Goal: Find specific fact: Find specific fact

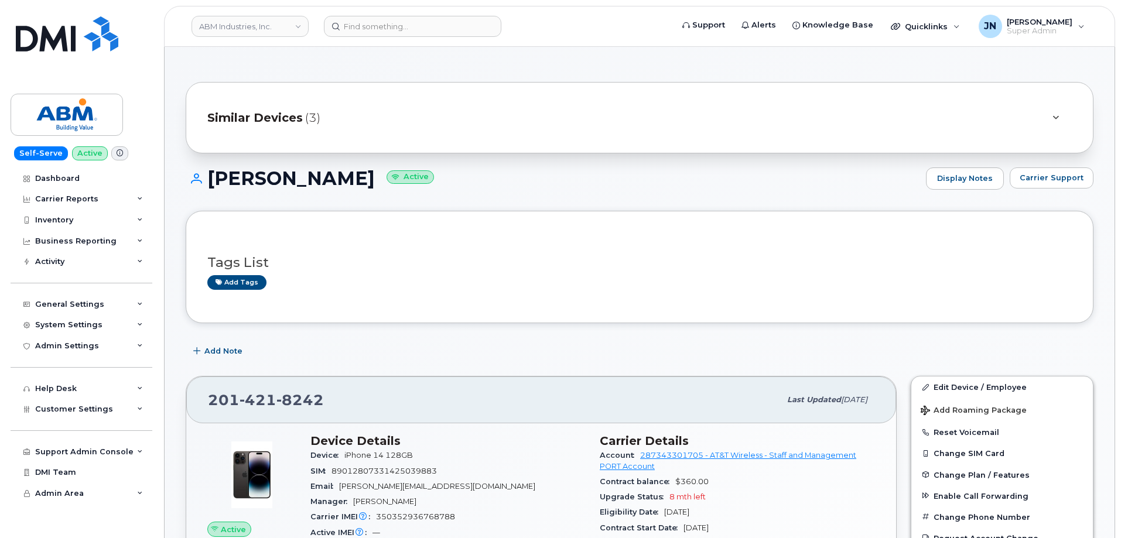
scroll to position [234, 0]
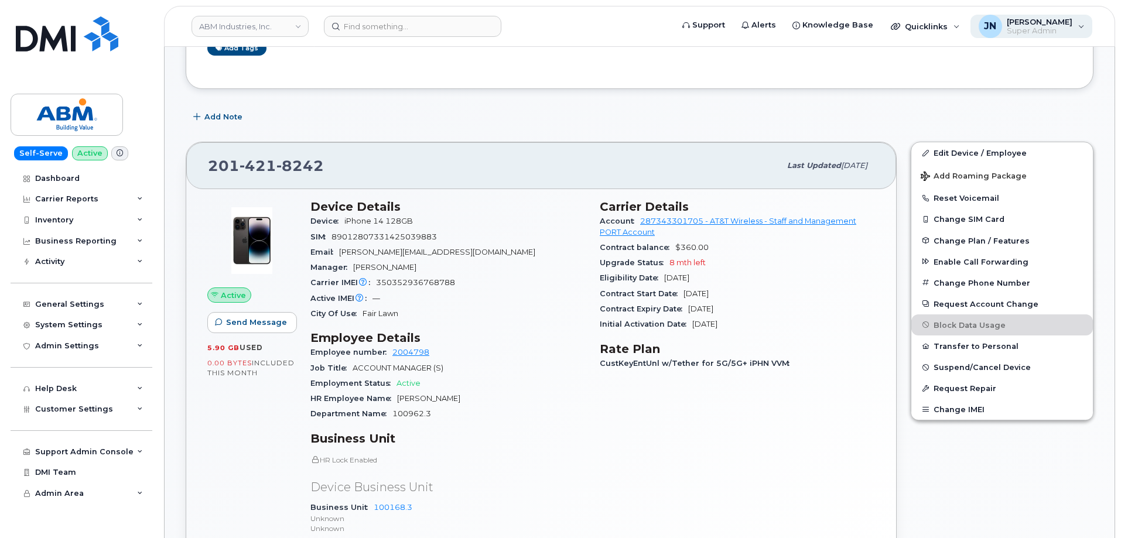
click at [1077, 29] on div "[PERSON_NAME] [PERSON_NAME] Super Admin" at bounding box center [1031, 26] width 122 height 23
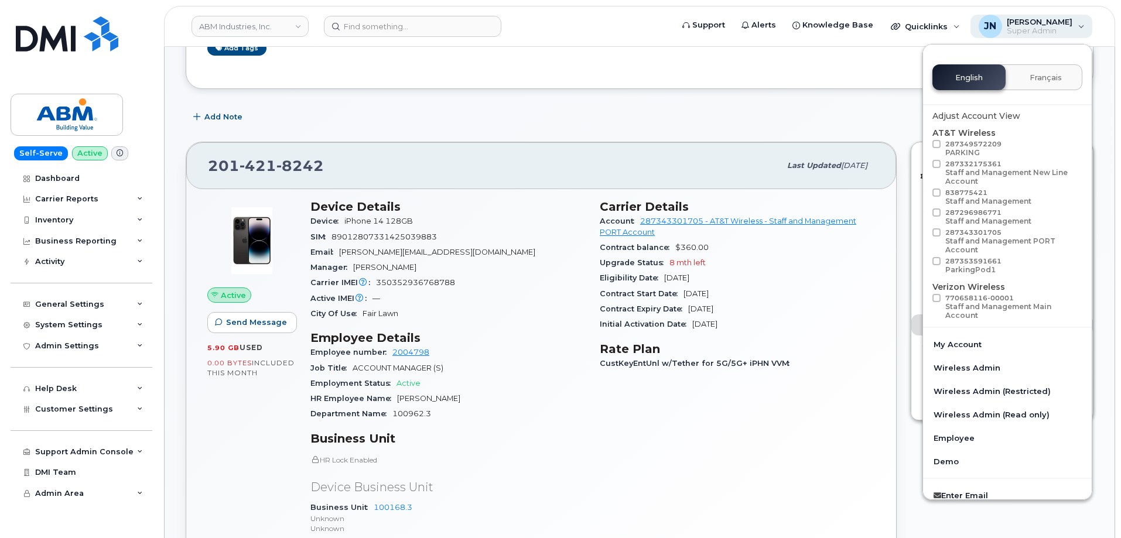
click at [1080, 30] on div "[PERSON_NAME] [PERSON_NAME] Super Admin" at bounding box center [1031, 26] width 122 height 23
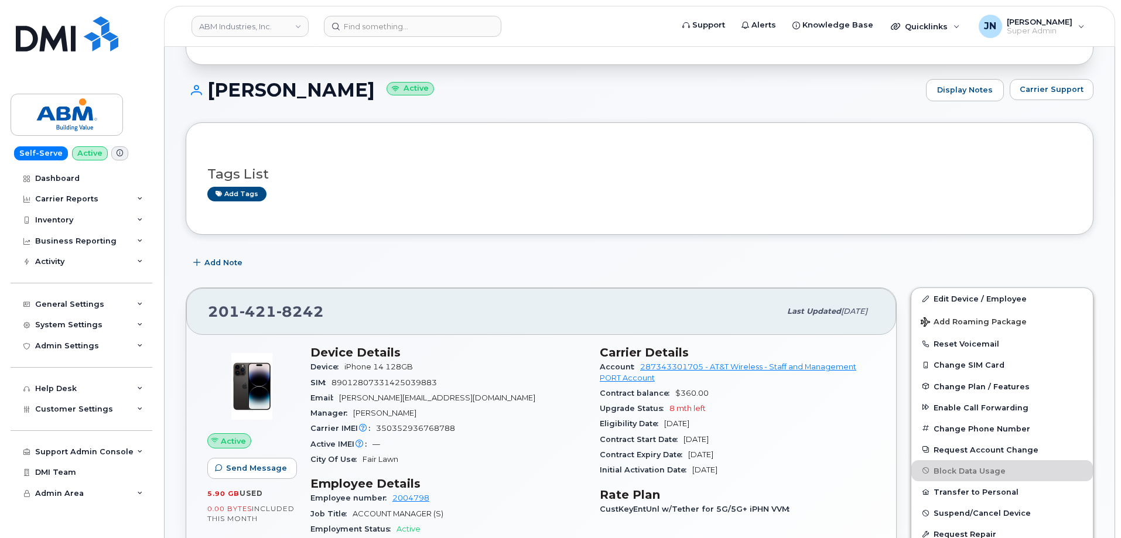
scroll to position [0, 0]
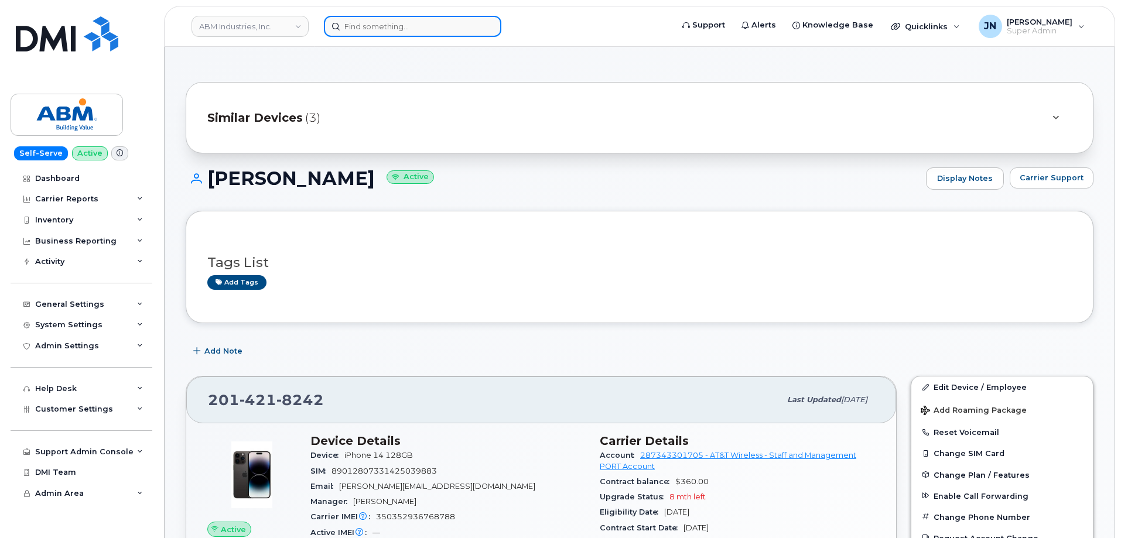
click at [430, 26] on input at bounding box center [412, 26] width 177 height 21
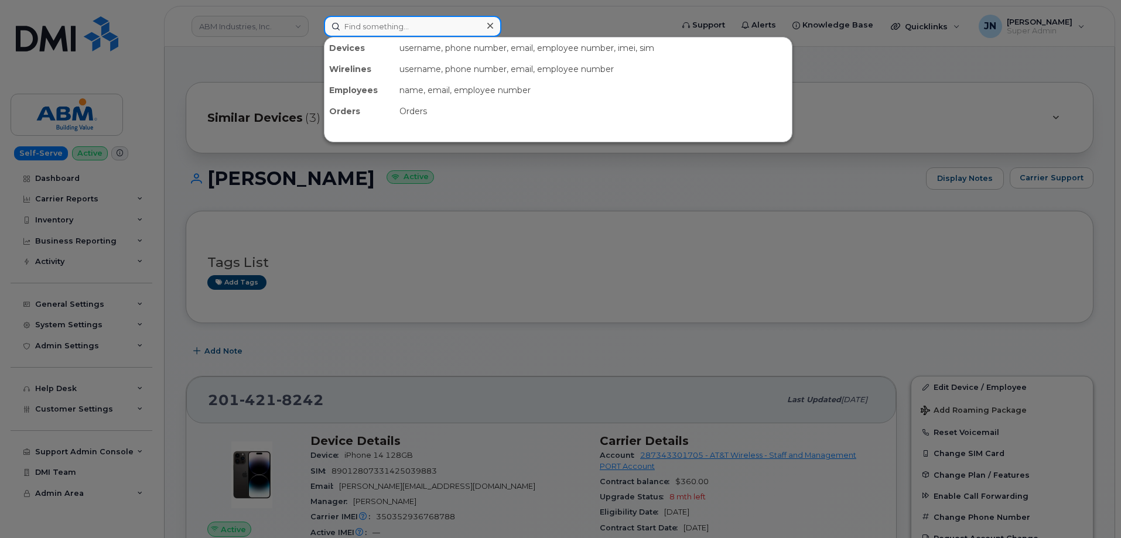
paste input "8044181578"
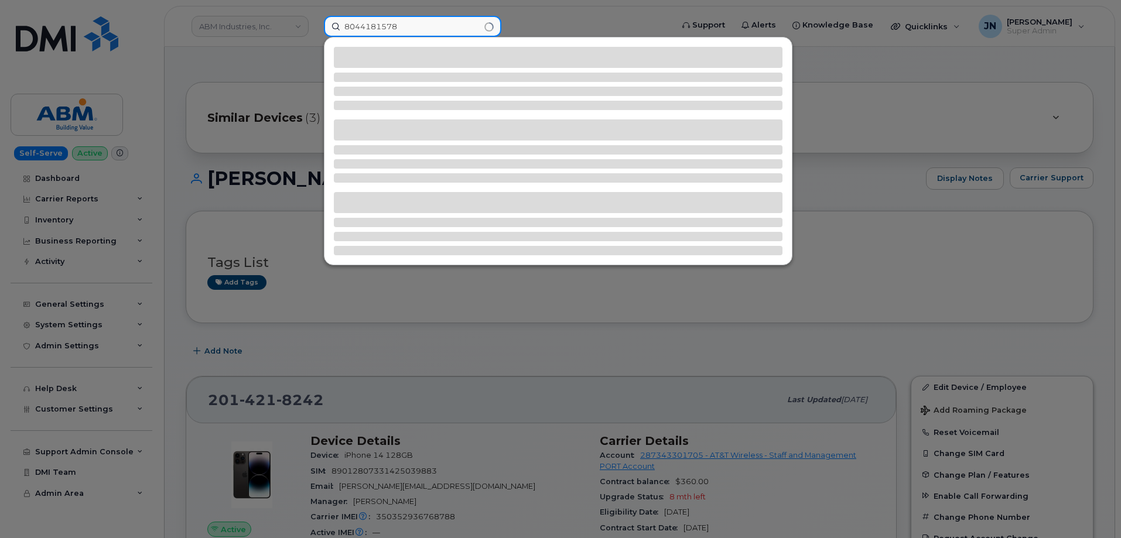
type input "8044181578"
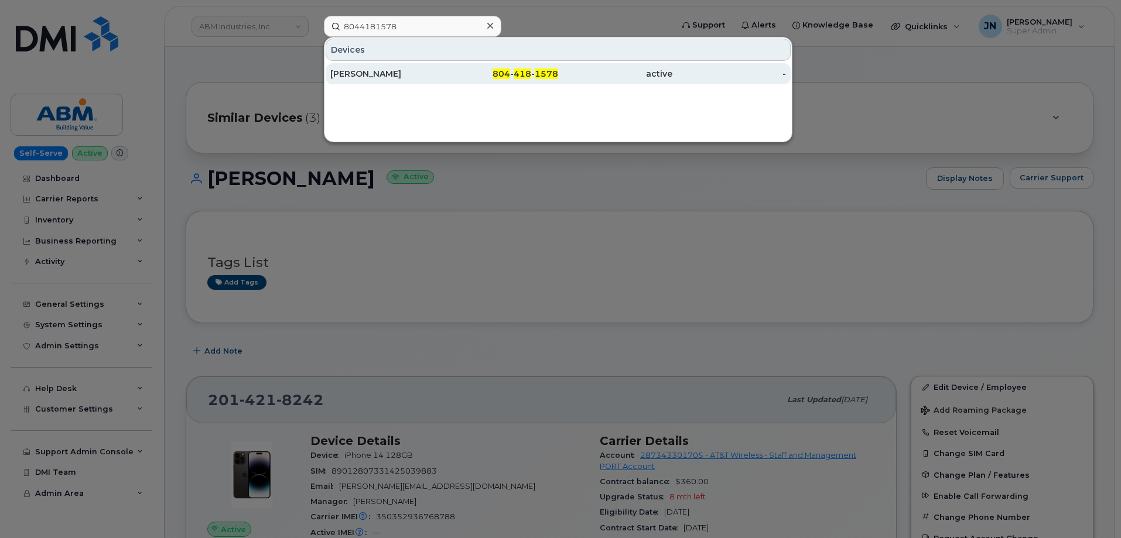
click at [417, 74] on div "[PERSON_NAME]" at bounding box center [387, 74] width 114 height 12
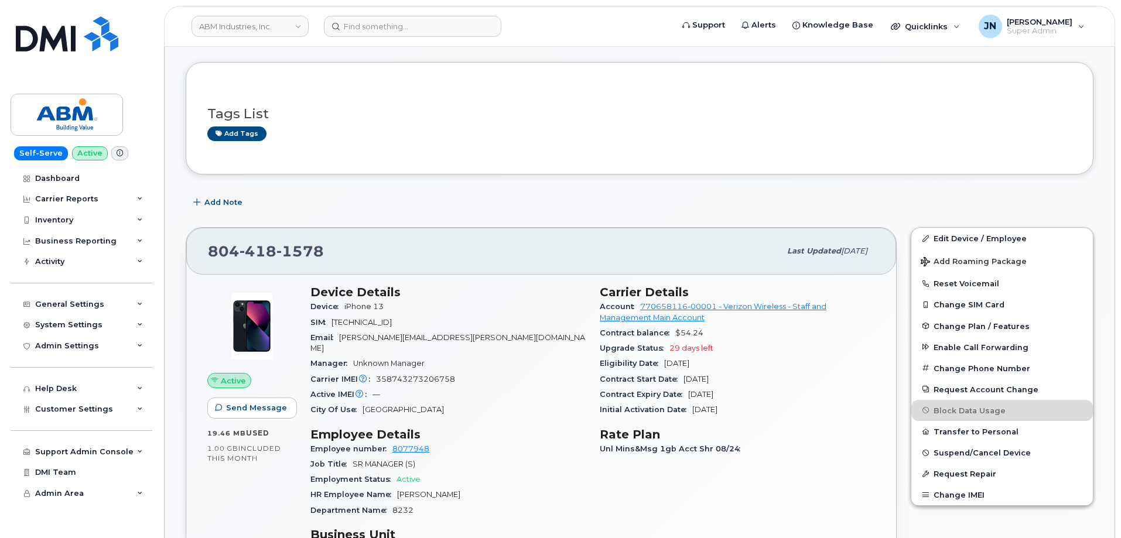
scroll to position [156, 0]
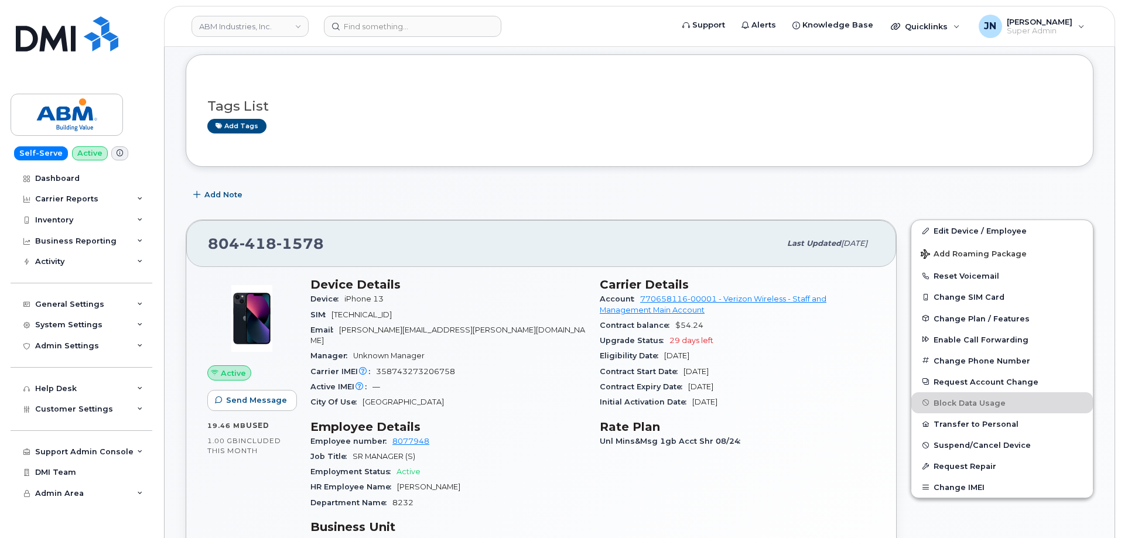
click at [392, 315] on span "89148000009703397796" at bounding box center [361, 314] width 60 height 9
copy span "89148000009703397796"
click at [425, 367] on span "358743273206758" at bounding box center [415, 371] width 79 height 9
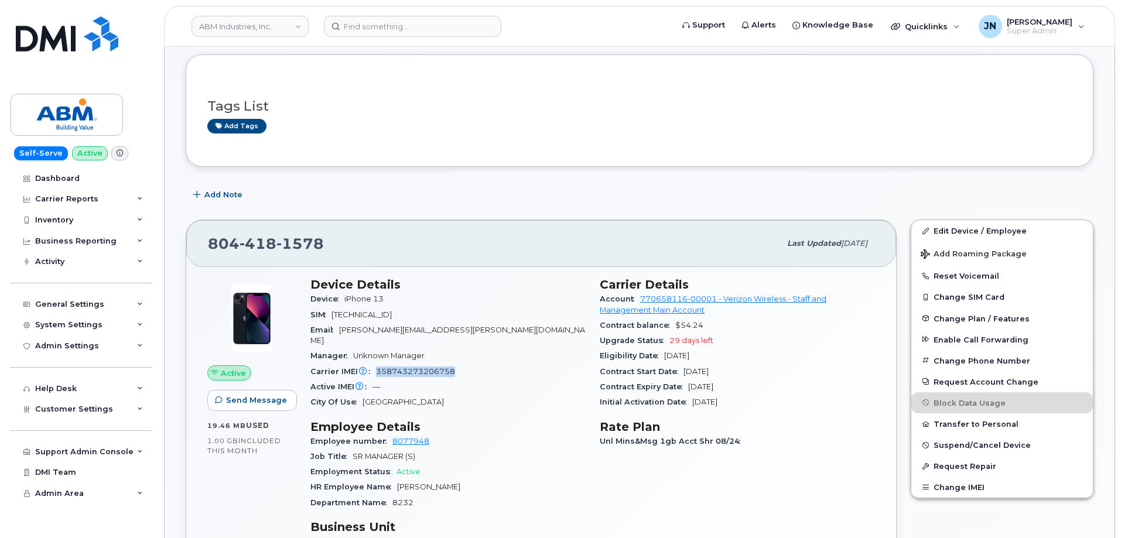
copy span "358743273206758"
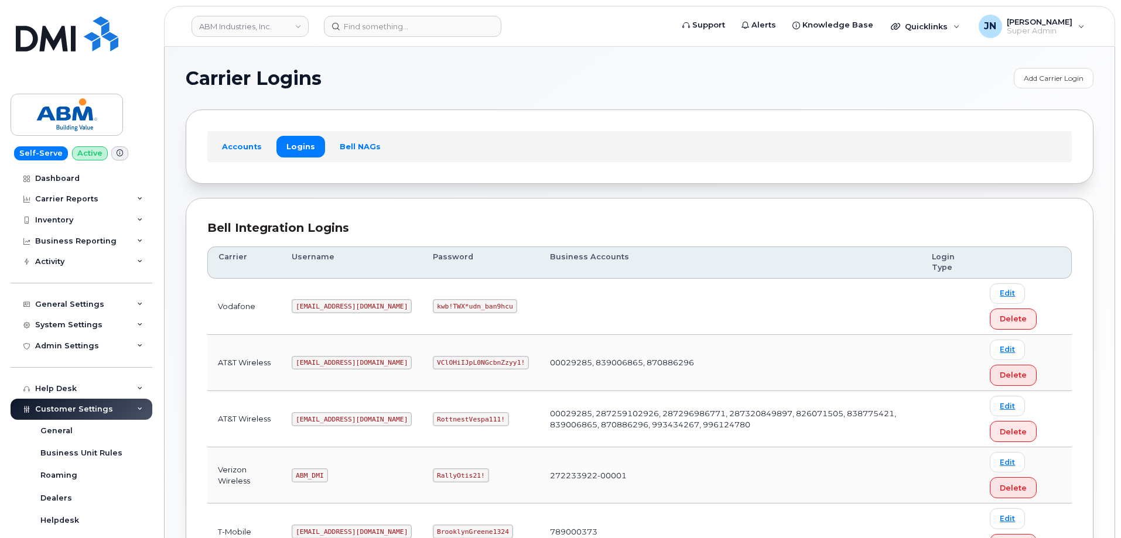
scroll to position [156, 0]
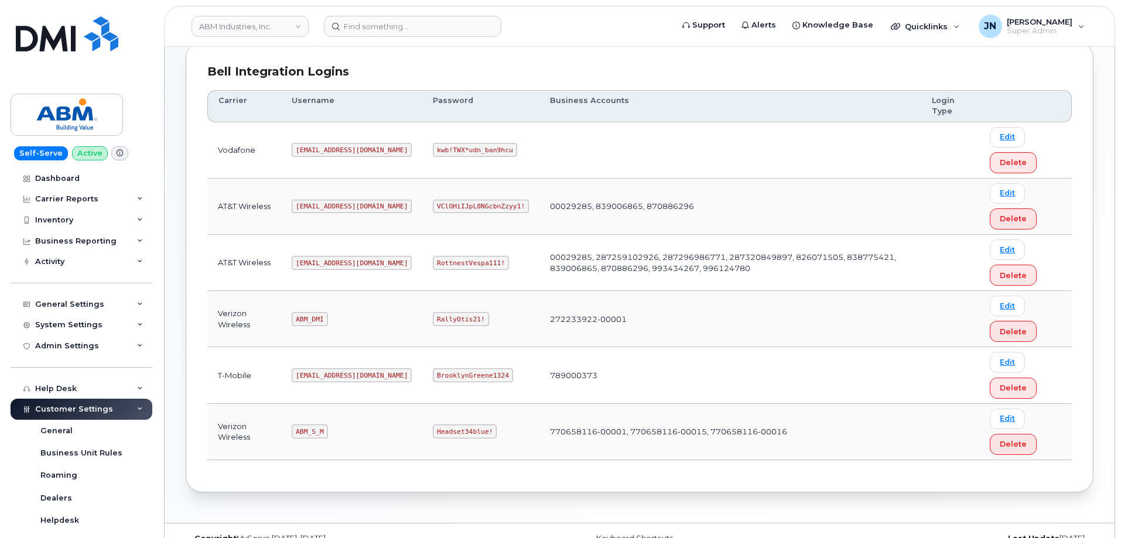
click at [309, 317] on code "ABM_DMI" at bounding box center [310, 319] width 36 height 14
copy code "ABM_DMI"
click at [433, 313] on code "RallyOtis21!" at bounding box center [461, 319] width 56 height 14
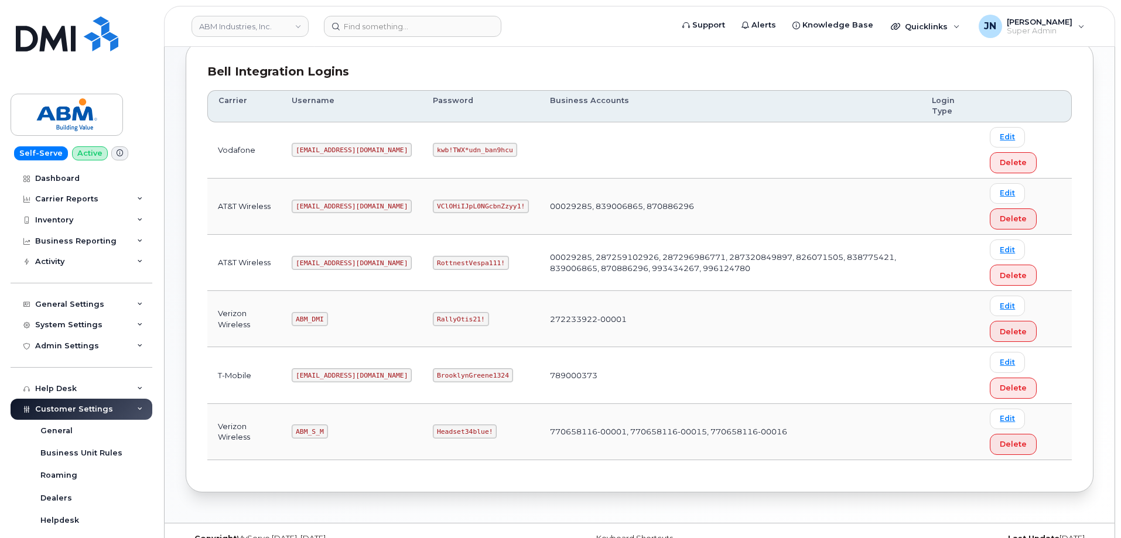
click at [433, 319] on code "RallyOtis21!" at bounding box center [461, 319] width 56 height 14
click at [433, 318] on code "RallyOtis21!" at bounding box center [461, 319] width 56 height 14
copy code "RallyOtis21!"
click at [311, 433] on code "ABM_S_M" at bounding box center [310, 431] width 36 height 14
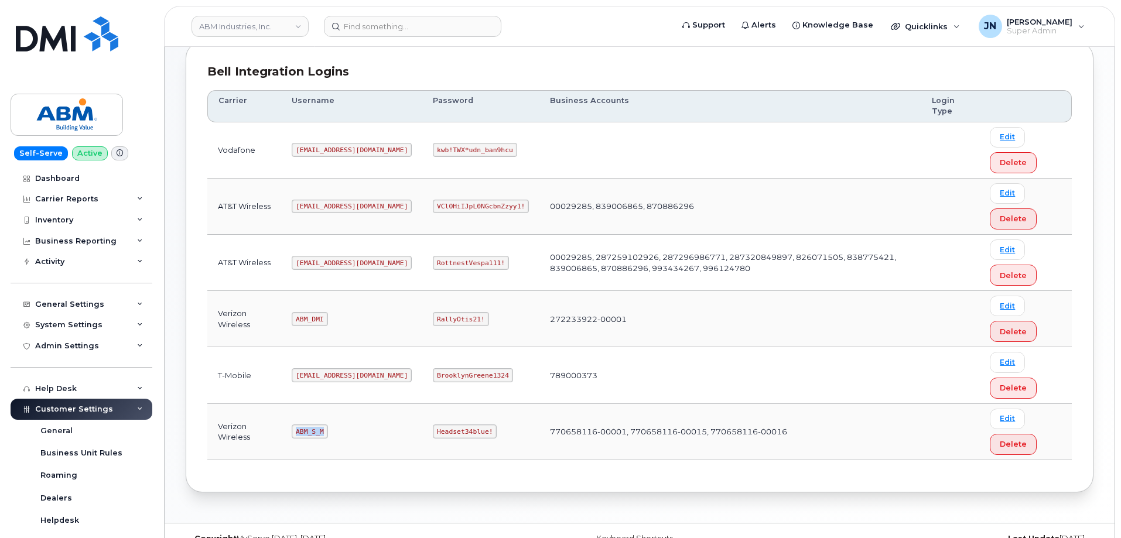
click at [311, 433] on code "ABM_S_M" at bounding box center [310, 431] width 36 height 14
copy code "ABM_S_M"
click at [433, 430] on code "Headset34blue!" at bounding box center [465, 431] width 64 height 14
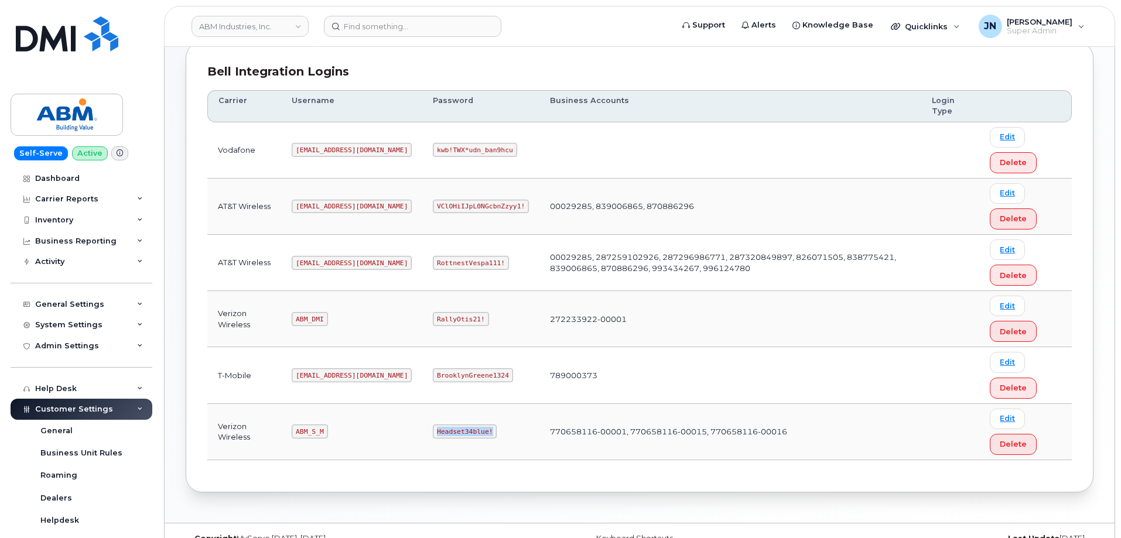
copy code "Headset34blue!"
click at [314, 263] on code "abm@dminc.com" at bounding box center [352, 263] width 120 height 14
copy code "abm@dminc.com"
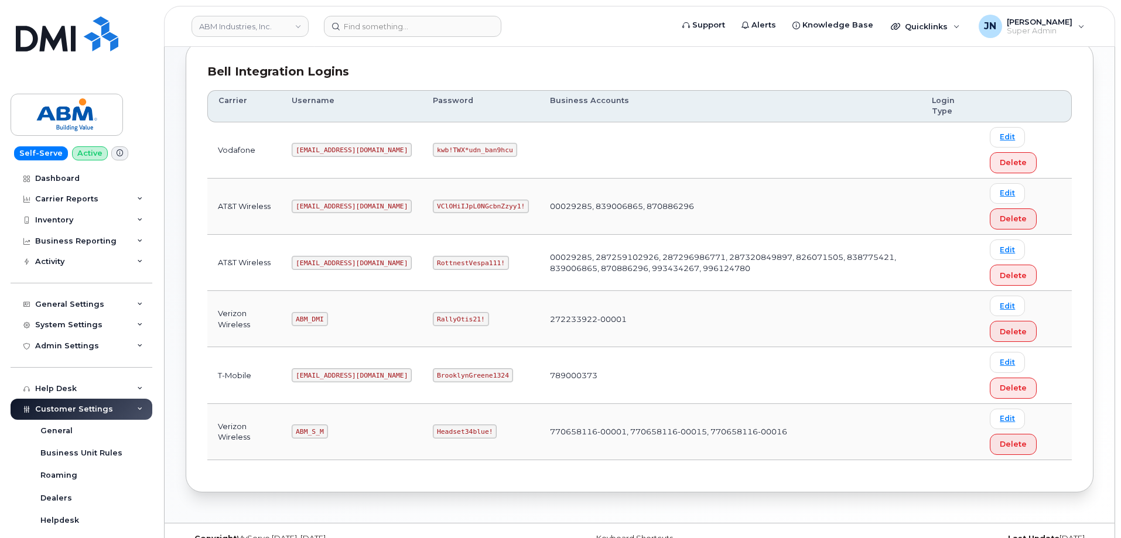
click at [433, 259] on code "RottnestVespa111!" at bounding box center [471, 263] width 76 height 14
copy code "RottnestVespa111!"
